Goal: Find specific page/section: Find specific page/section

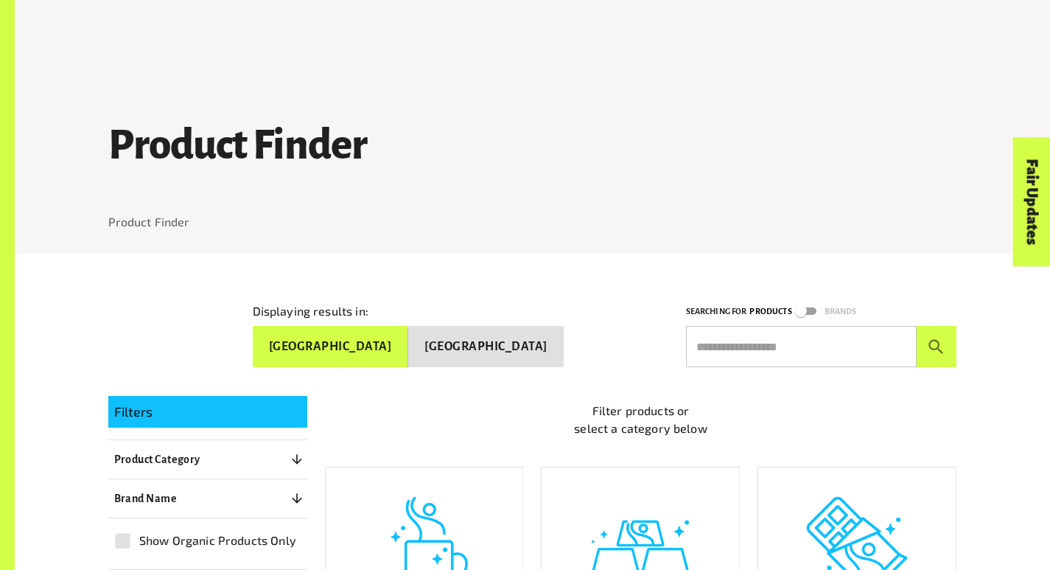
scroll to position [346, 0]
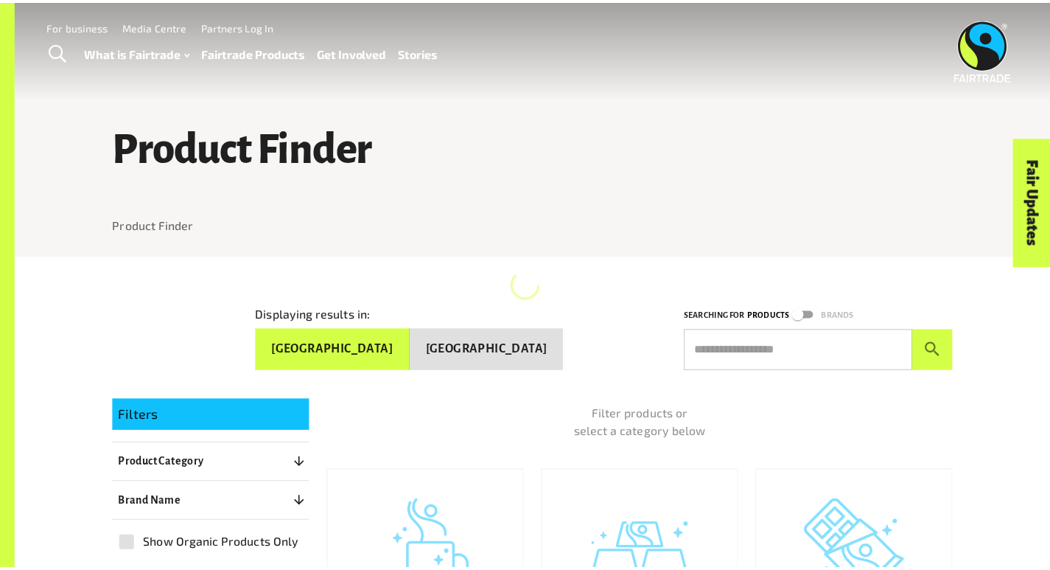
scroll to position [498, 0]
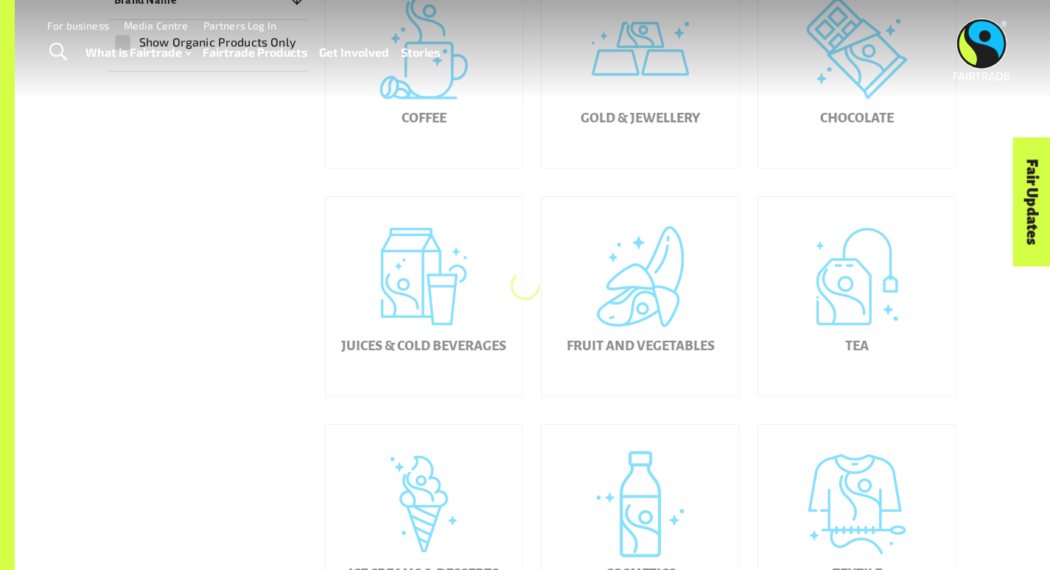
click at [479, 154] on div "Coffee" at bounding box center [424, 68] width 197 height 199
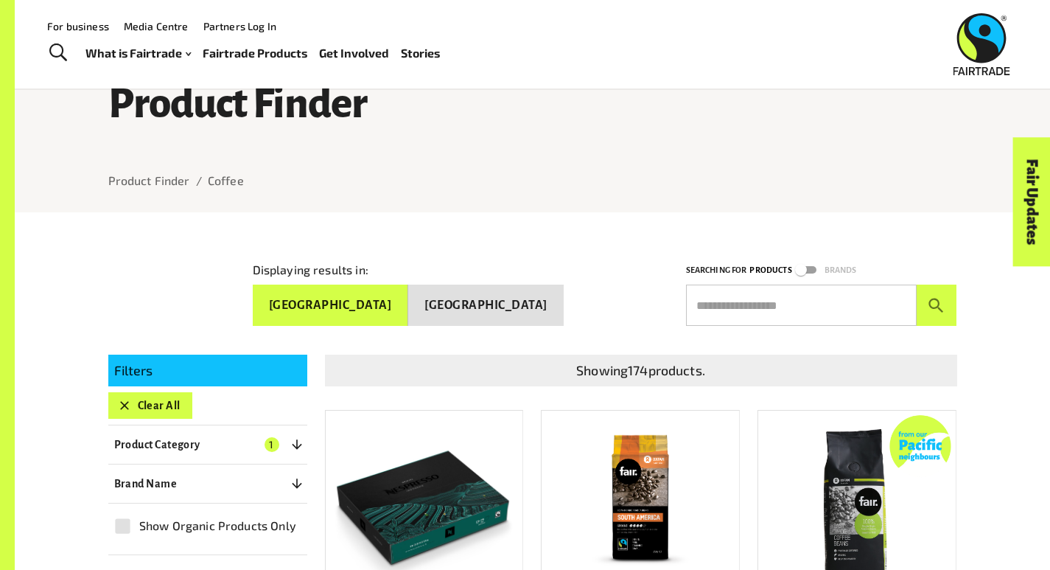
scroll to position [21, 0]
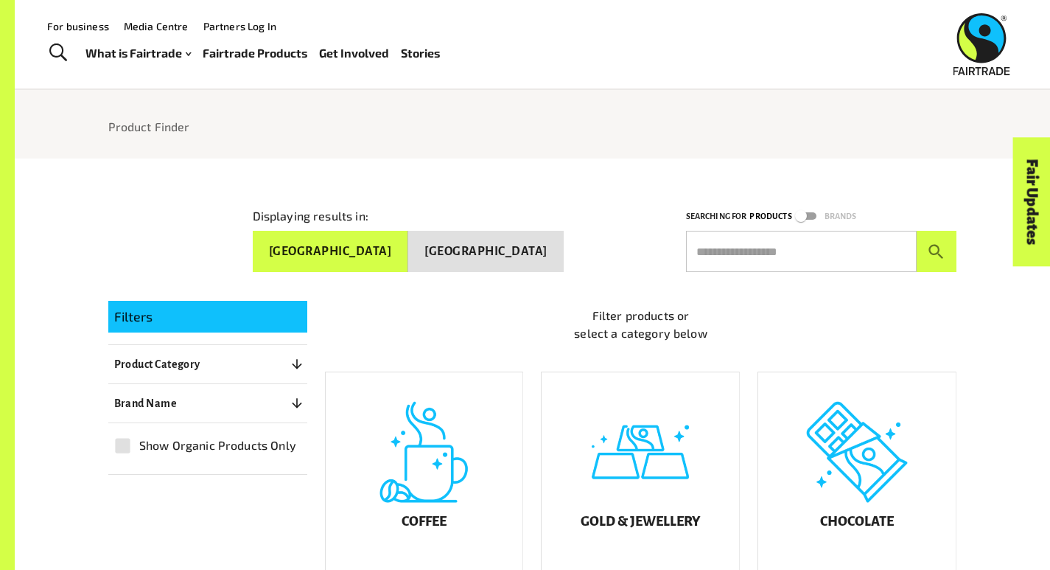
scroll to position [4, 0]
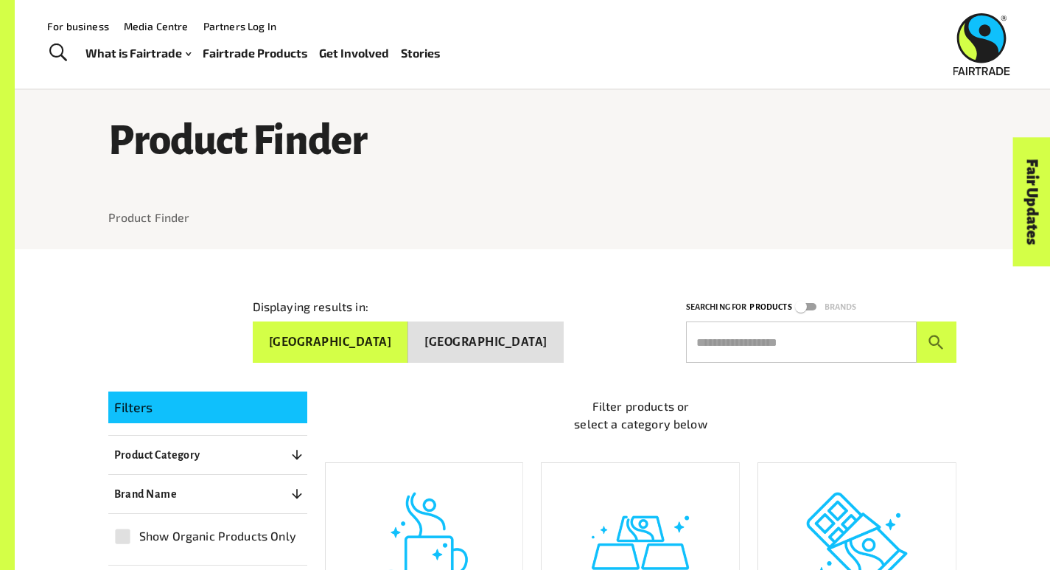
click at [291, 144] on h1 "Product Finder" at bounding box center [532, 140] width 849 height 45
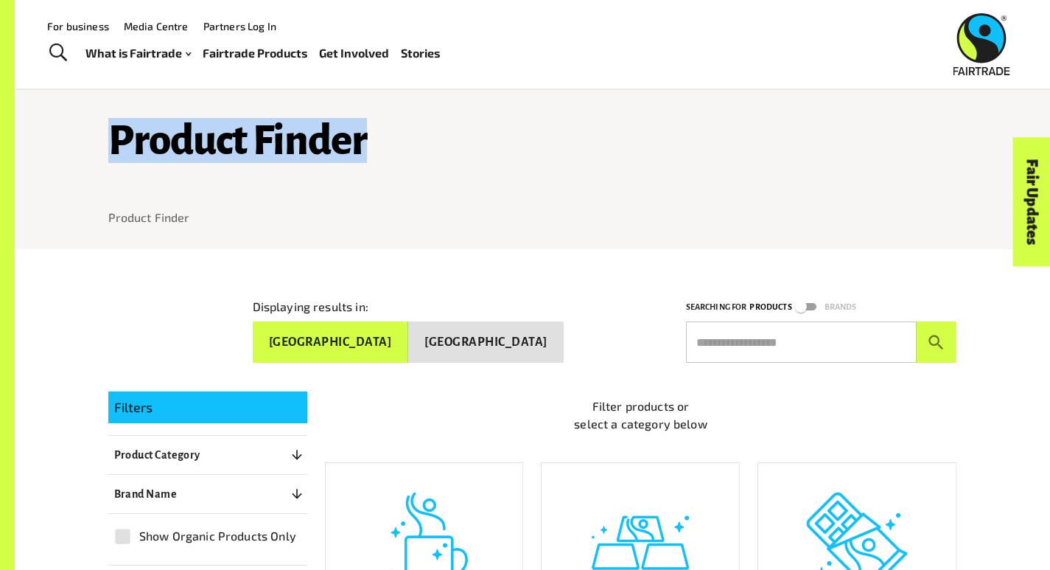
click at [291, 144] on h1 "Product Finder" at bounding box center [532, 140] width 849 height 45
copy h1 "Product Finder"
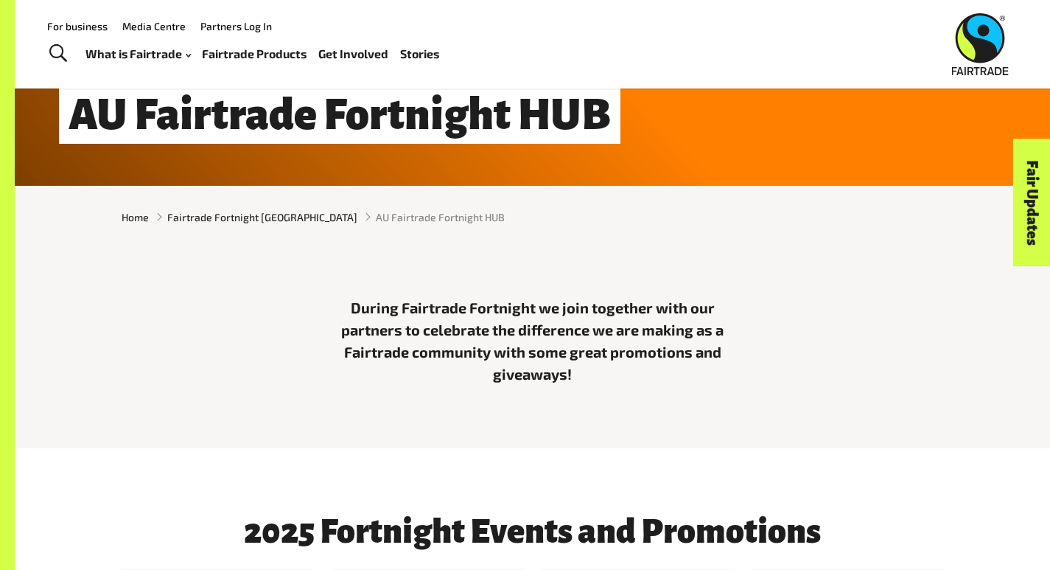
scroll to position [23, 0]
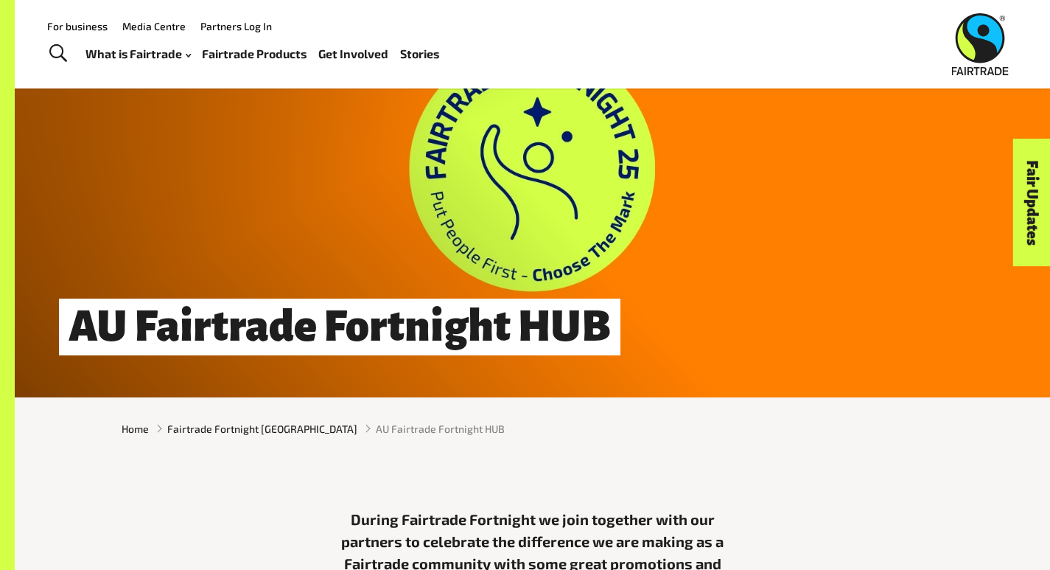
click at [302, 174] on div "AU Fairtrade Fortnight HUB" at bounding box center [532, 187] width 1035 height 420
click at [211, 333] on h1 "AU Fairtrade Fortnight HUB" at bounding box center [339, 326] width 561 height 57
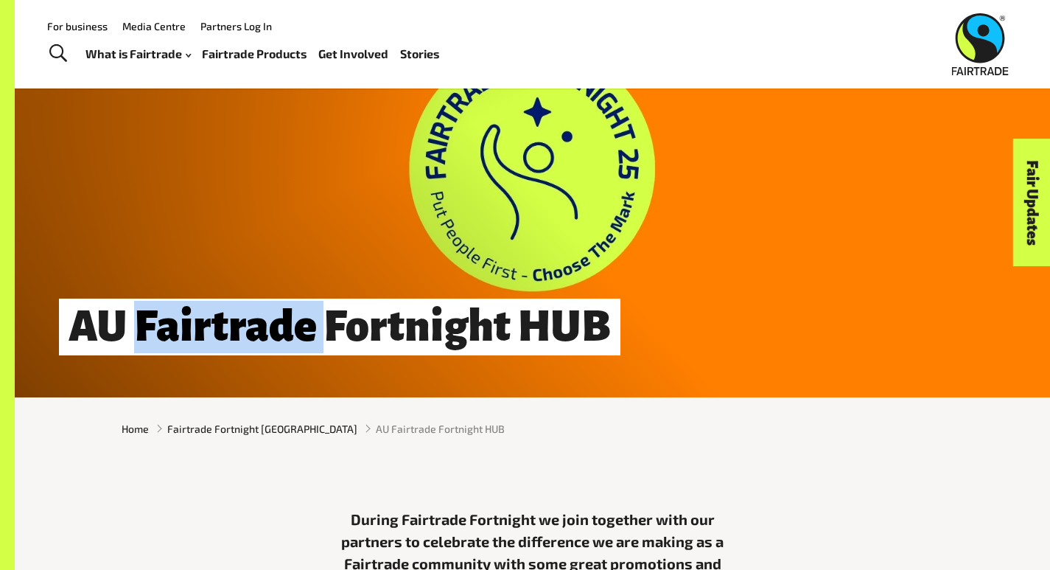
click at [211, 333] on h1 "AU Fairtrade Fortnight HUB" at bounding box center [339, 326] width 561 height 57
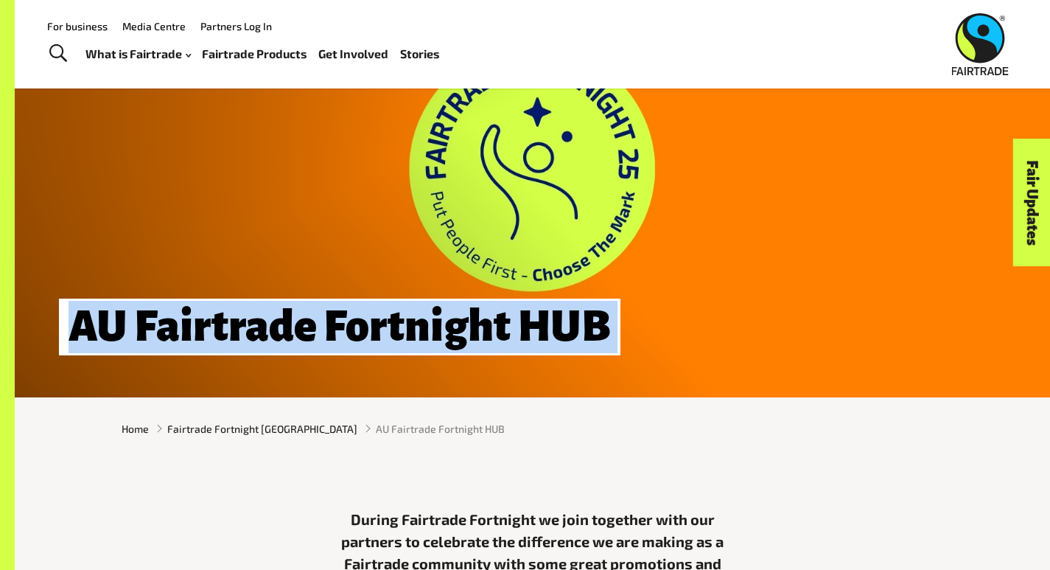
click at [211, 333] on h1 "AU Fairtrade Fortnight HUB" at bounding box center [339, 326] width 561 height 57
copy div "AU Fairtrade Fortnight HUB"
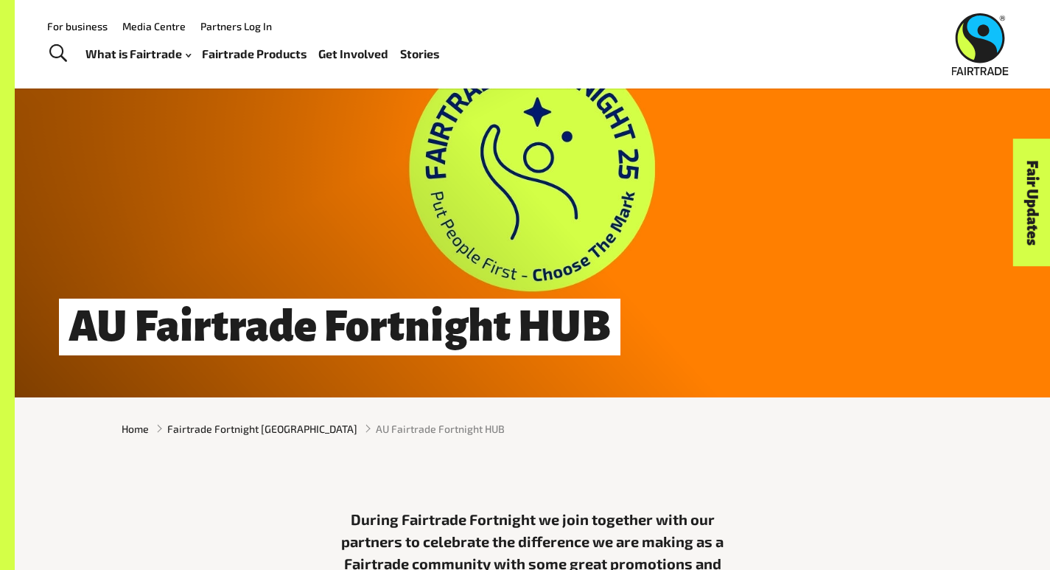
click at [237, 466] on div "During Fairtrade Fortnight we join together with our partners to celebrate the …" at bounding box center [532, 560] width 1035 height 200
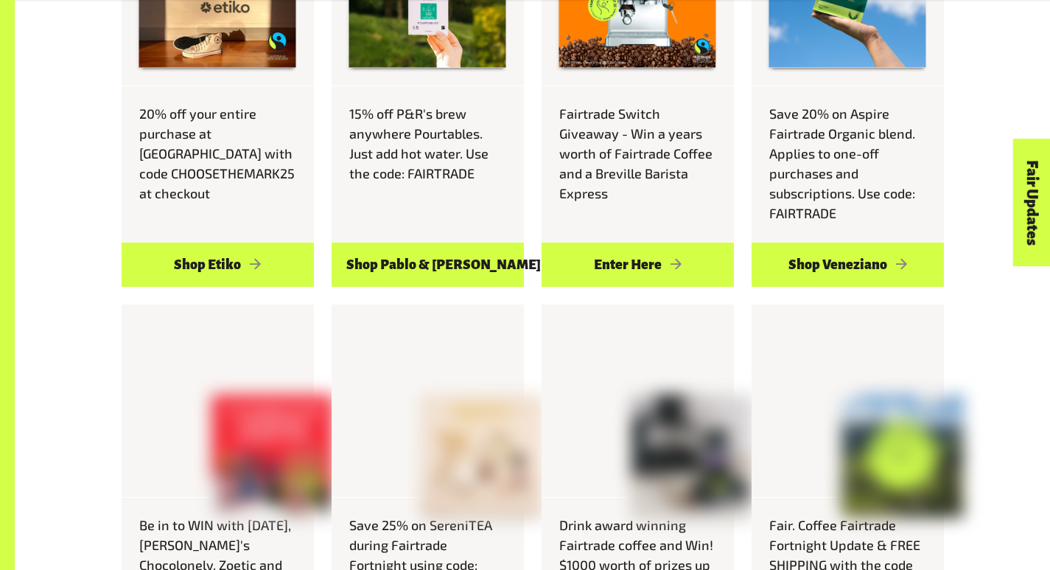
scroll to position [1025, 0]
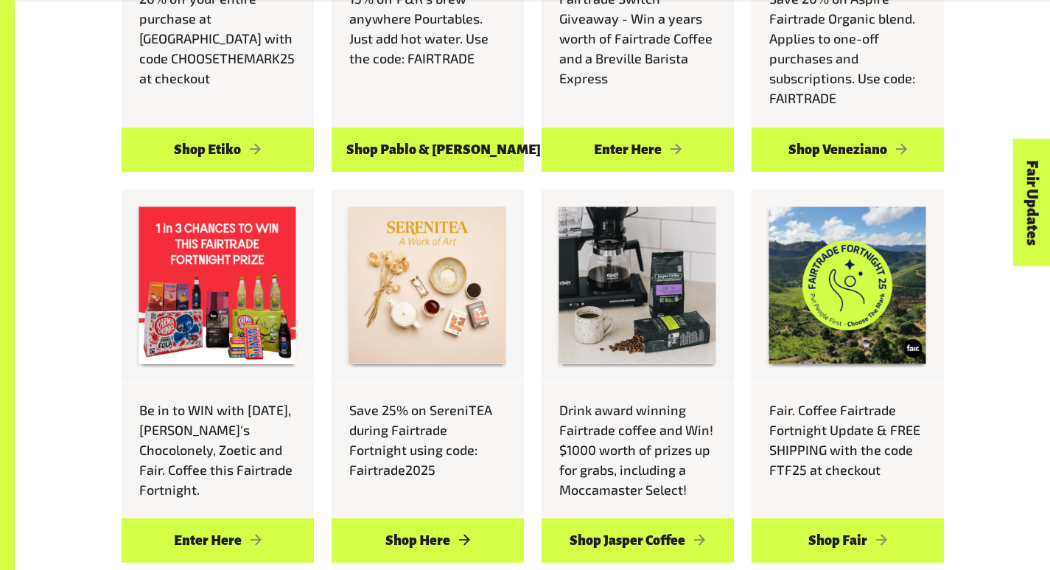
click at [517, 562] on link "Shop Here" at bounding box center [428, 540] width 192 height 44
